Goal: Navigation & Orientation: Find specific page/section

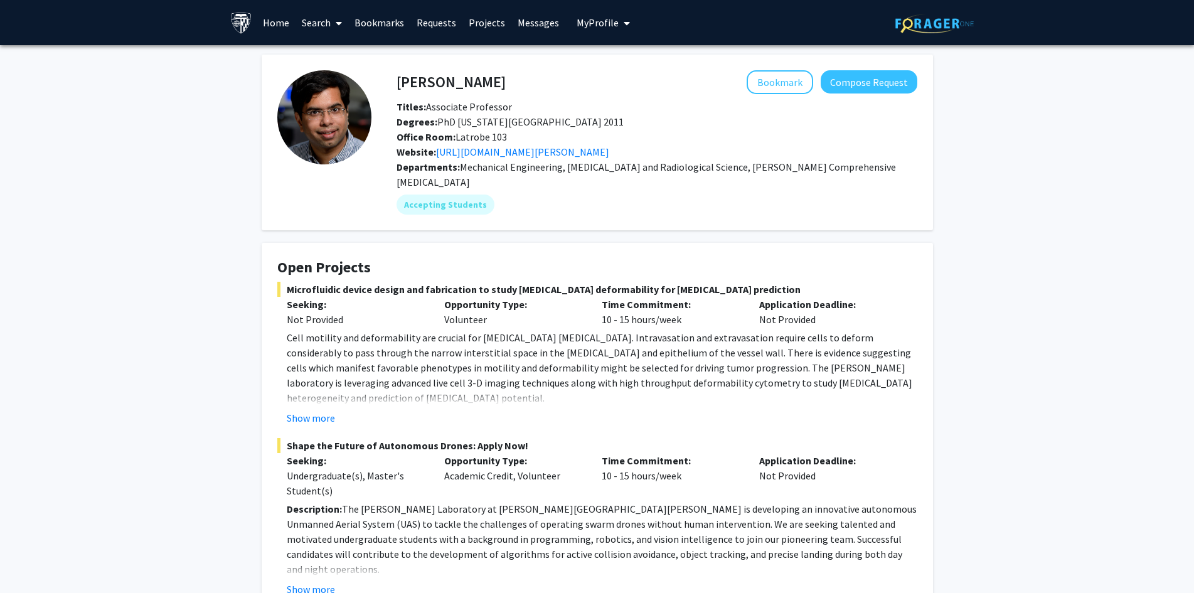
click at [278, 23] on link "Home" at bounding box center [276, 23] width 39 height 44
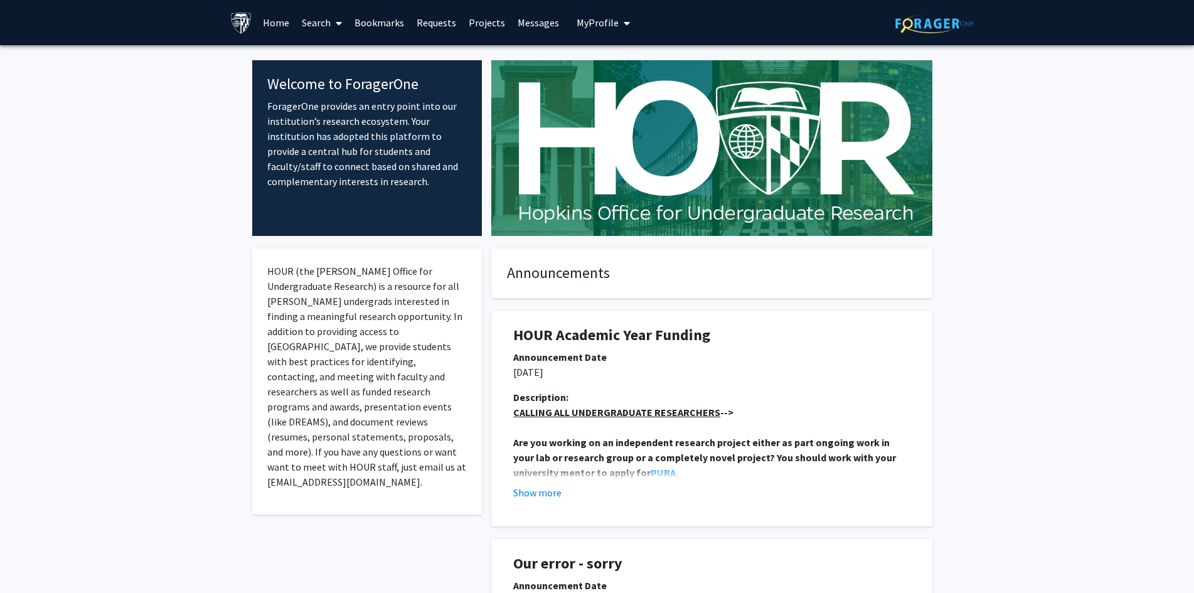
click at [623, 24] on icon "My profile dropdown to access profile and logout" at bounding box center [626, 23] width 6 height 10
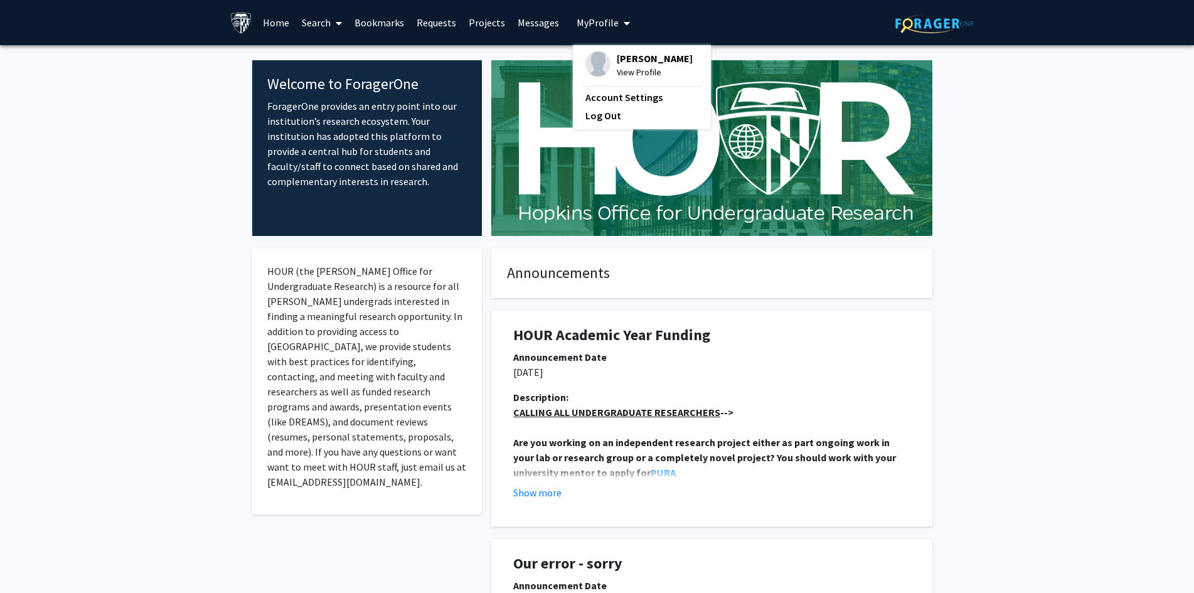
click at [617, 64] on span "[PERSON_NAME]" at bounding box center [655, 58] width 76 height 14
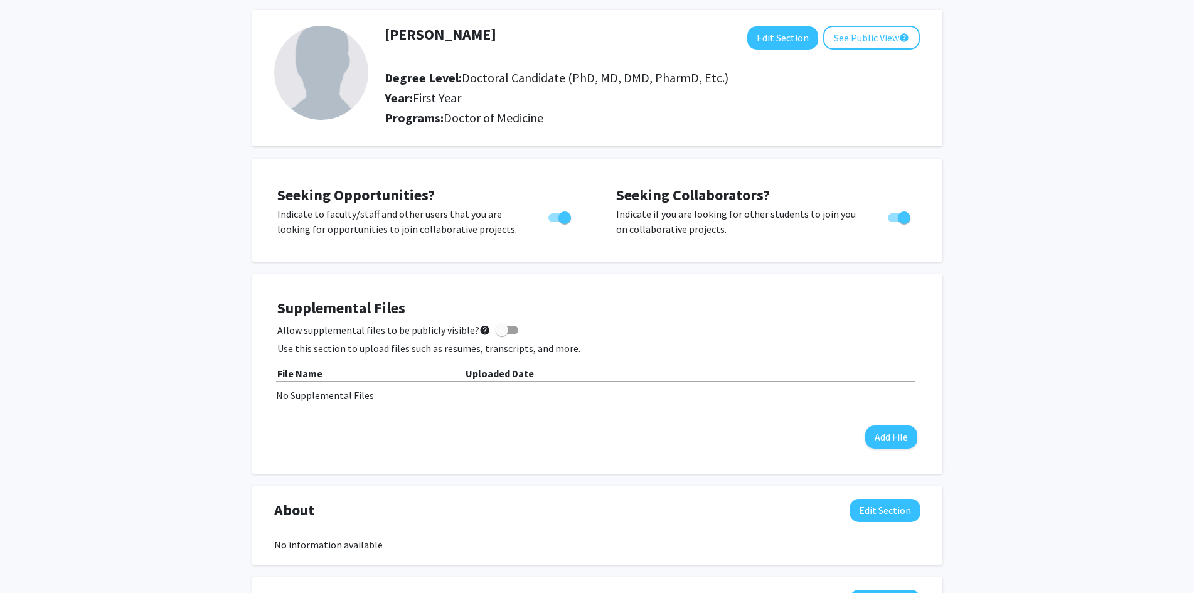
scroll to position [28, 0]
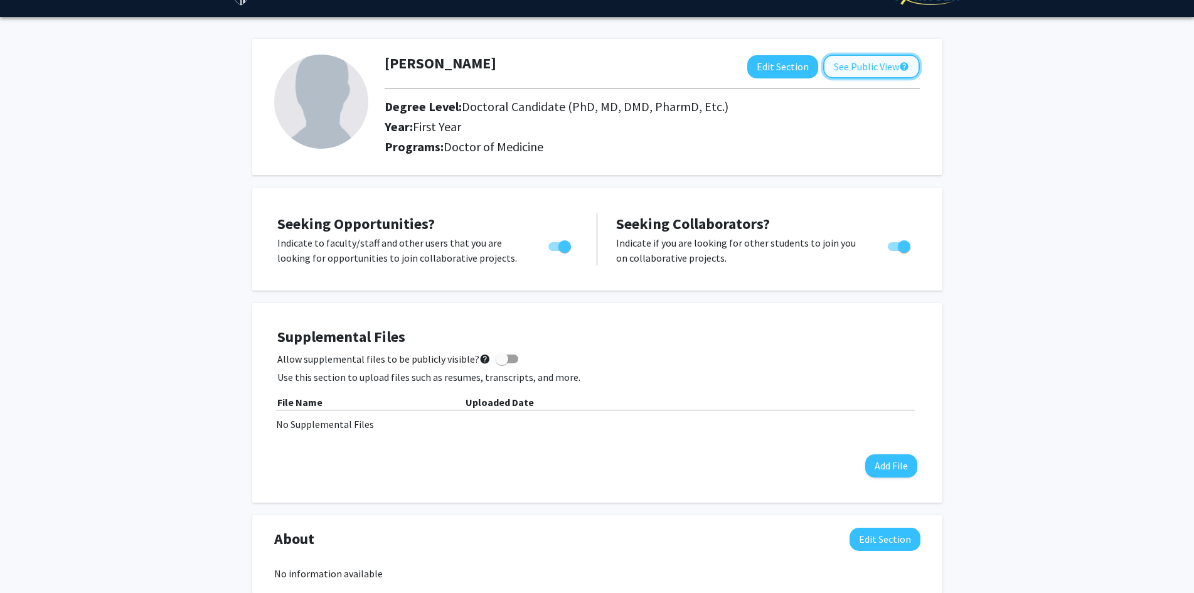
click at [885, 68] on button "See Public View help" at bounding box center [871, 67] width 97 height 24
